Goal: Complete application form

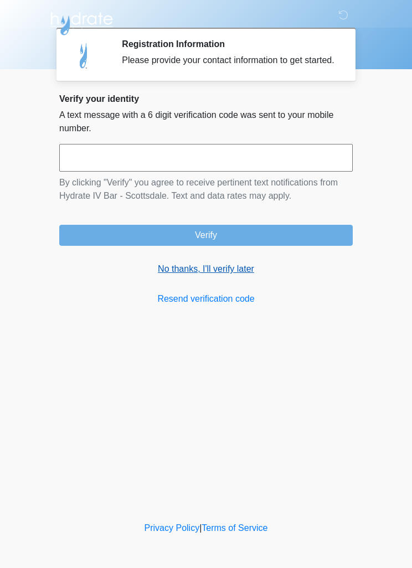
click at [209, 276] on link "No thanks, I'll verify later" at bounding box center [205, 268] width 293 height 13
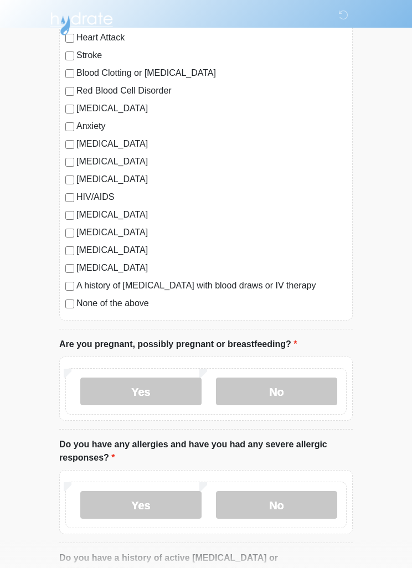
scroll to position [180, 0]
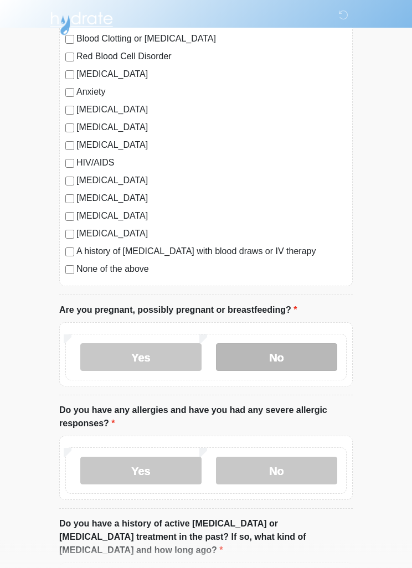
click at [290, 353] on label "No" at bounding box center [276, 358] width 121 height 28
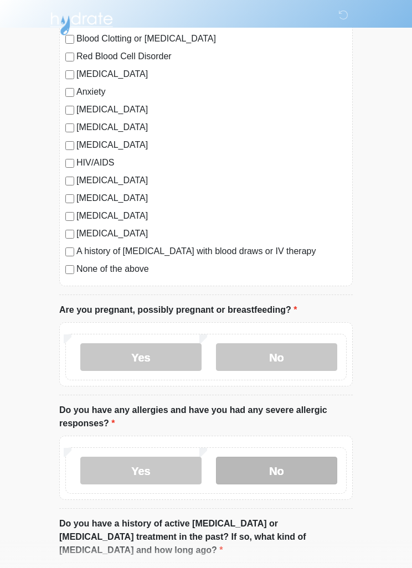
click at [294, 477] on label "No" at bounding box center [276, 471] width 121 height 28
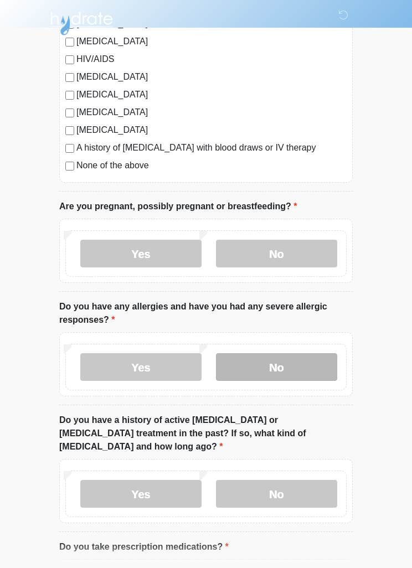
scroll to position [309, 0]
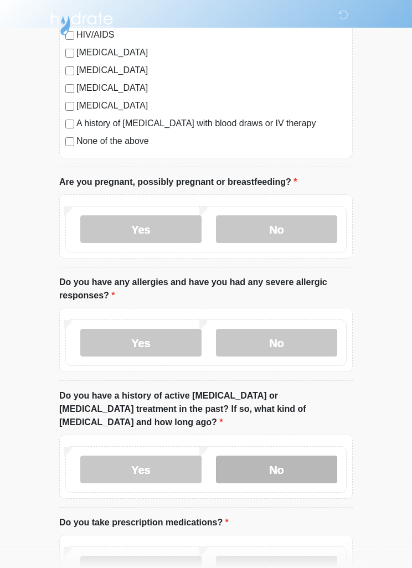
click at [302, 459] on label "No" at bounding box center [276, 470] width 121 height 28
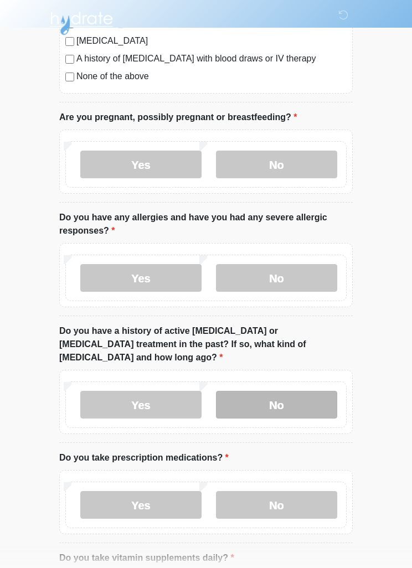
scroll to position [380, 0]
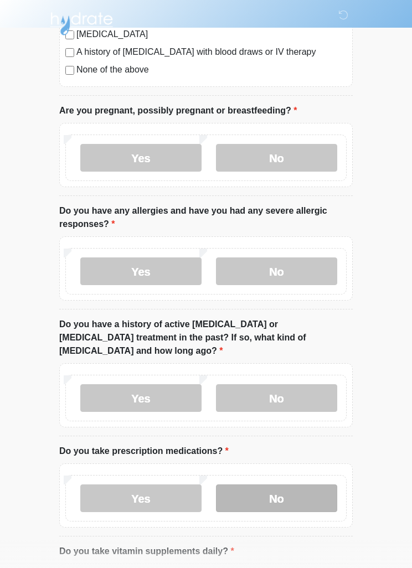
click at [317, 484] on label "No" at bounding box center [276, 498] width 121 height 28
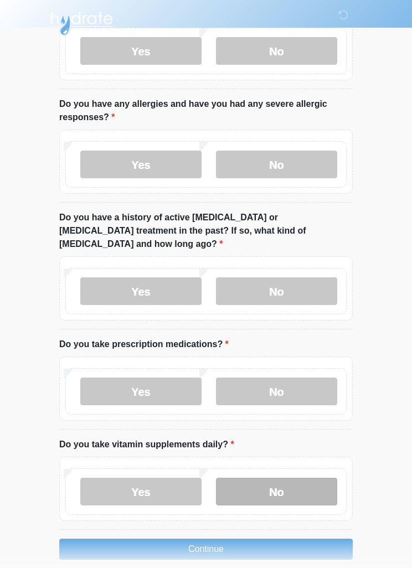
click at [311, 478] on label "No" at bounding box center [276, 492] width 121 height 28
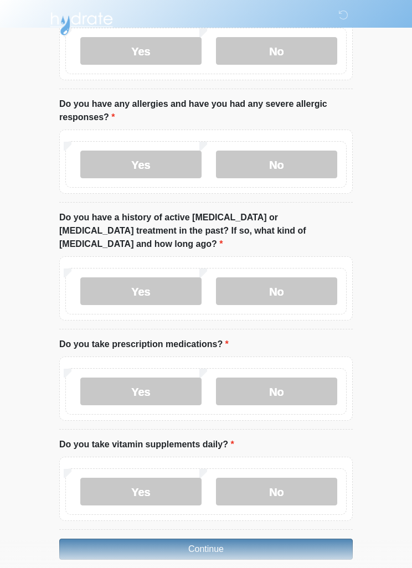
click at [300, 539] on button "Continue" at bounding box center [205, 549] width 293 height 21
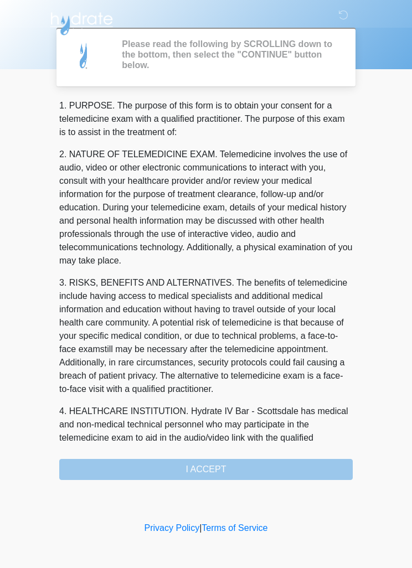
scroll to position [0, 0]
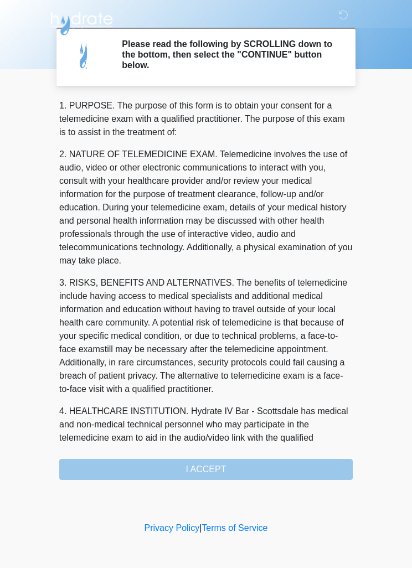
click at [296, 470] on div "1. PURPOSE. The purpose of this form is to obtain your consent for a telemedici…" at bounding box center [205, 289] width 293 height 381
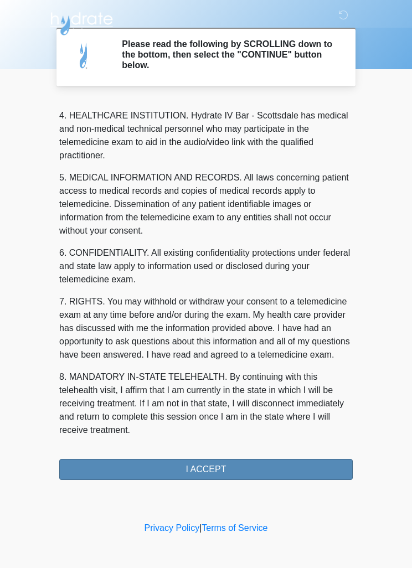
click at [290, 473] on button "I ACCEPT" at bounding box center [205, 469] width 293 height 21
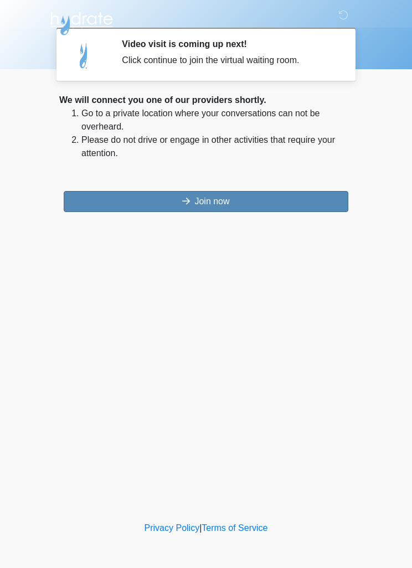
click at [86, 201] on button "Join now" at bounding box center [206, 201] width 284 height 21
